Goal: Task Accomplishment & Management: Use online tool/utility

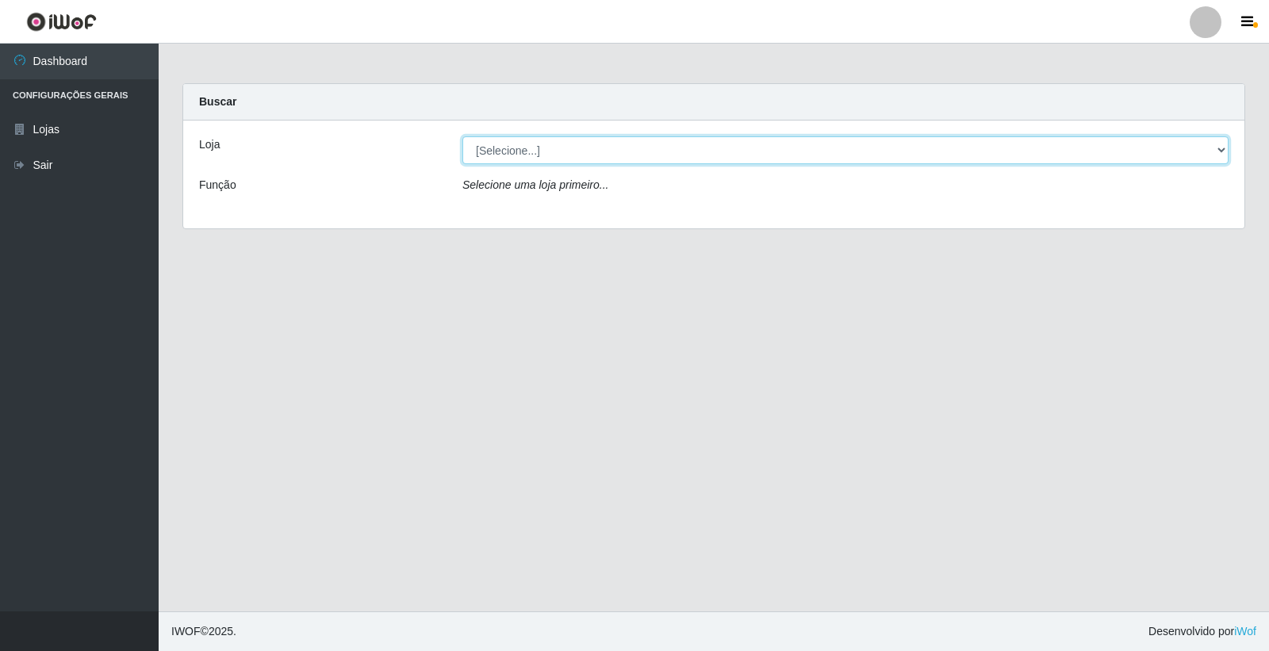
click at [500, 152] on select "[Selecione...] O Filezão - Centenário" at bounding box center [845, 150] width 766 height 28
select select "203"
click at [462, 136] on select "[Selecione...] O Filezão - Centenário" at bounding box center [845, 150] width 766 height 28
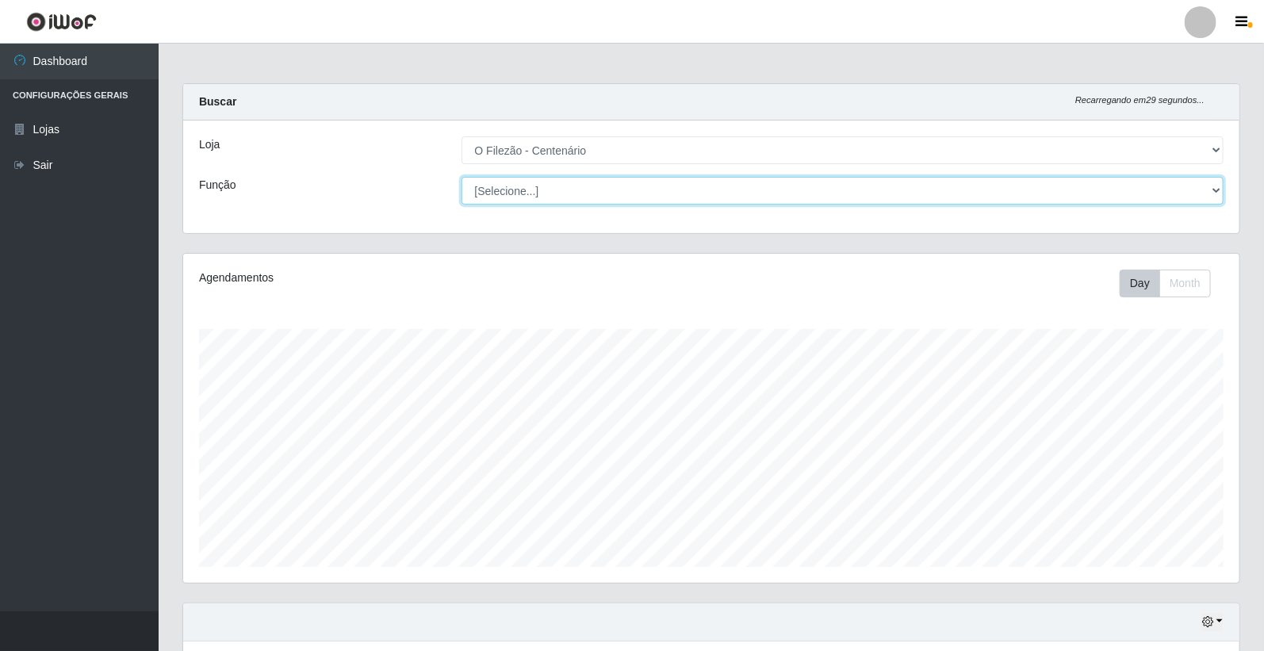
scroll to position [328, 1057]
click at [508, 195] on select "[Selecione...] Auxiliar de Estacionamento Auxiliar de Estacionamento + Auxiliar…" at bounding box center [843, 191] width 763 height 28
select select "1"
click at [462, 177] on select "[Selecione...] Auxiliar de Estacionamento Auxiliar de Estacionamento + Auxiliar…" at bounding box center [843, 191] width 763 height 28
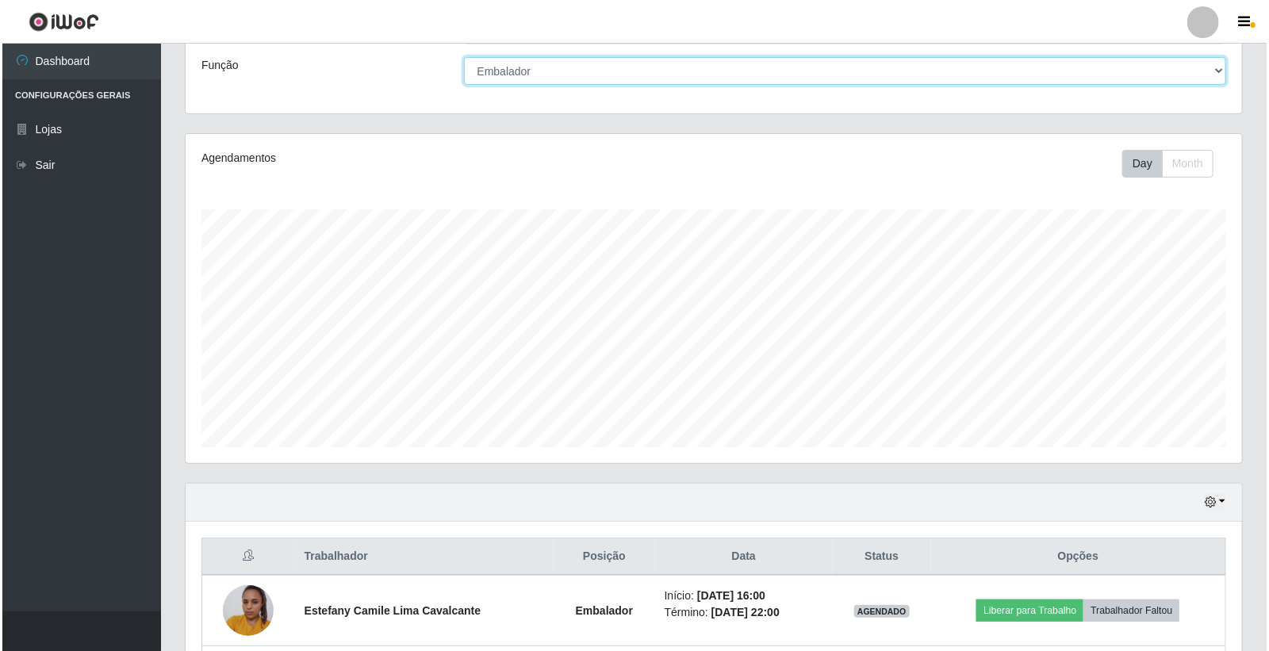
scroll to position [332, 0]
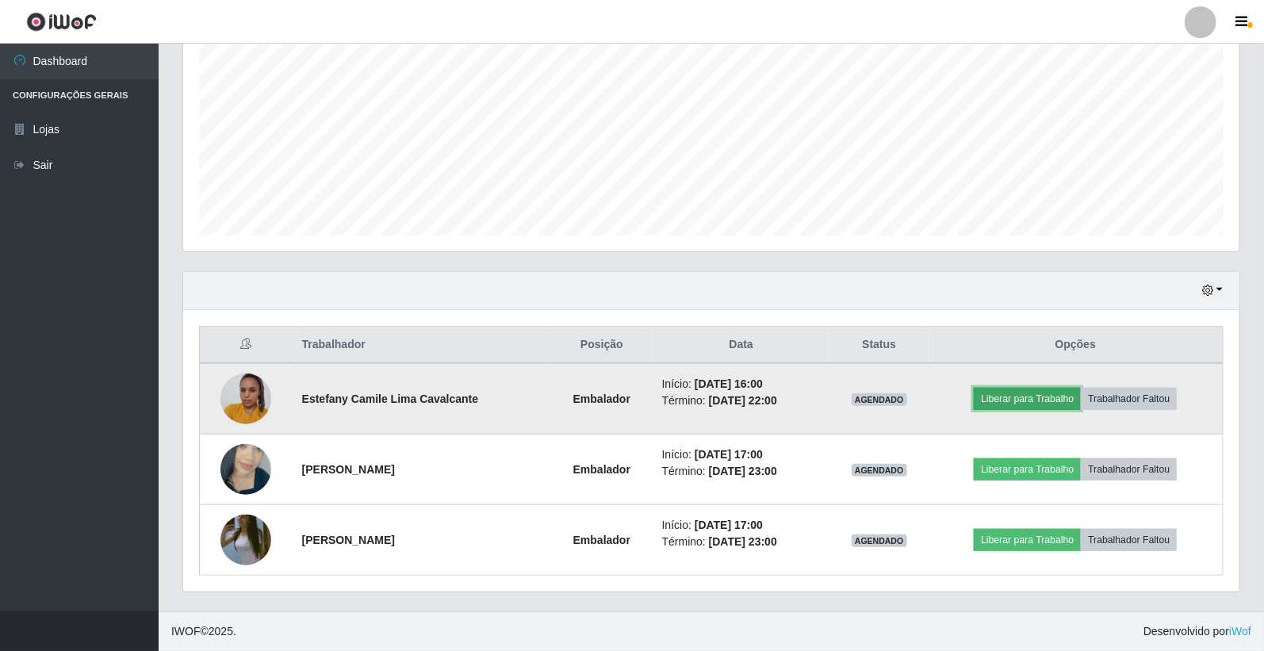
click at [1034, 400] on button "Liberar para Trabalho" at bounding box center [1027, 399] width 107 height 22
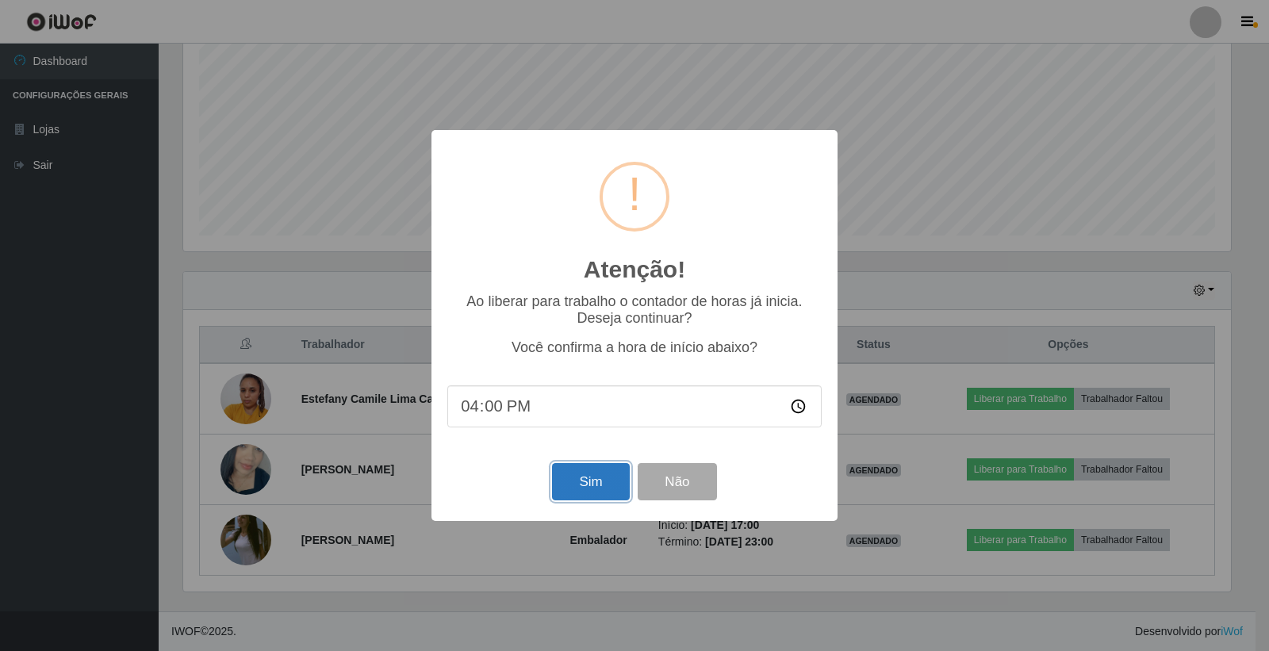
click at [593, 478] on button "Sim" at bounding box center [590, 481] width 77 height 37
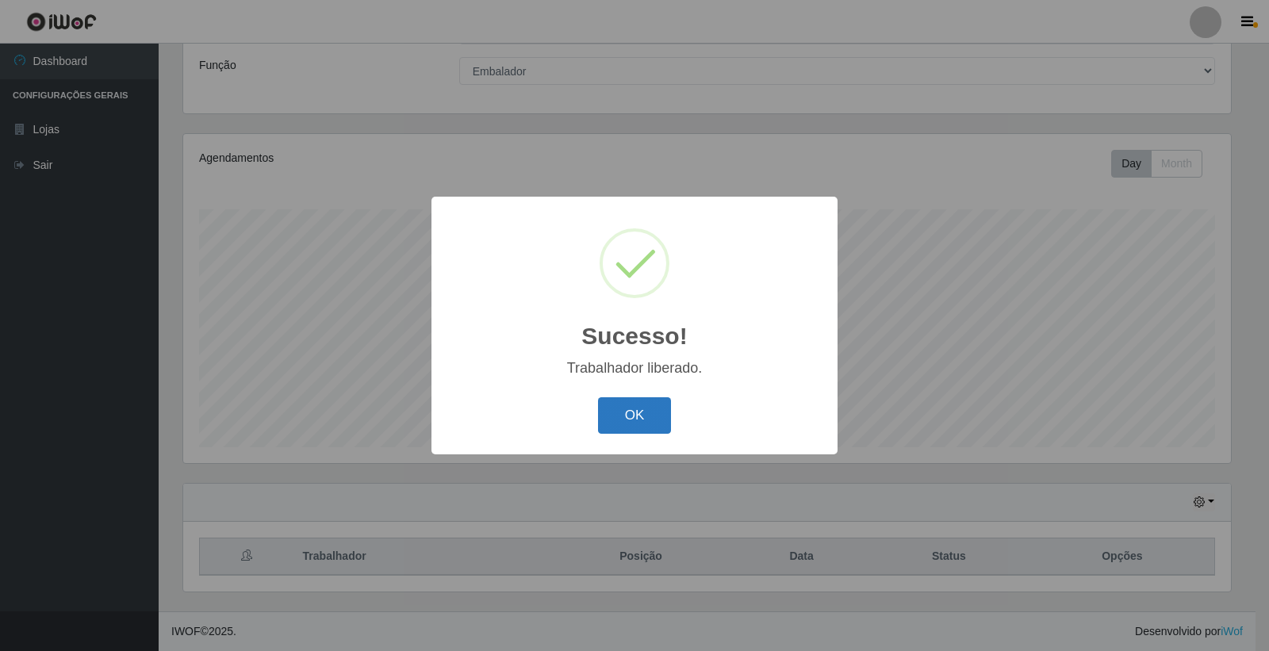
click at [620, 412] on button "OK" at bounding box center [635, 415] width 74 height 37
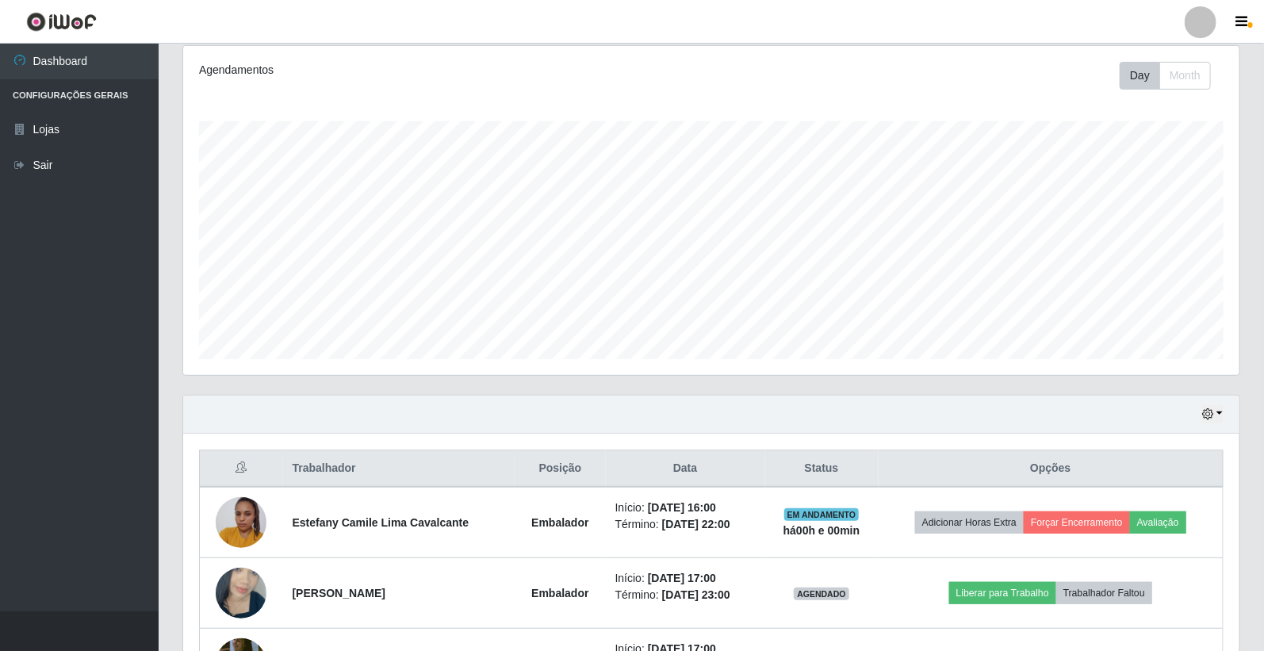
scroll to position [332, 0]
